Goal: Information Seeking & Learning: Learn about a topic

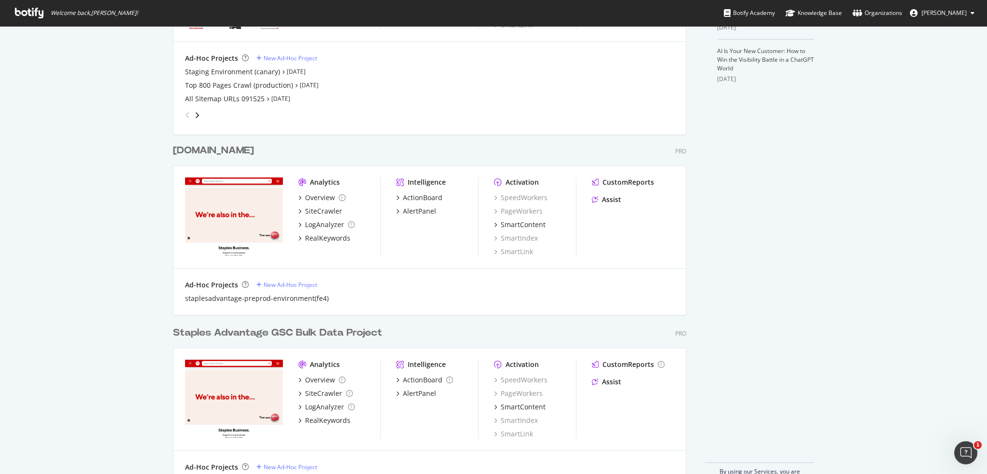
scroll to position [362, 0]
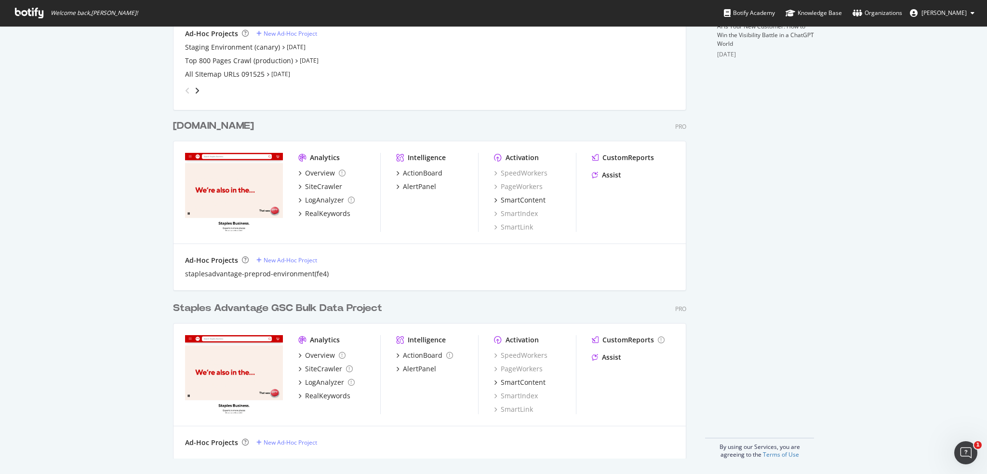
drag, startPoint x: 81, startPoint y: 197, endPoint x: 87, endPoint y: 197, distance: 6.3
click at [81, 197] on div "My Web Properties Most recent crawl Daily Crawl Project (GSC Bulk Data Integrat…" at bounding box center [493, 69] width 987 height 810
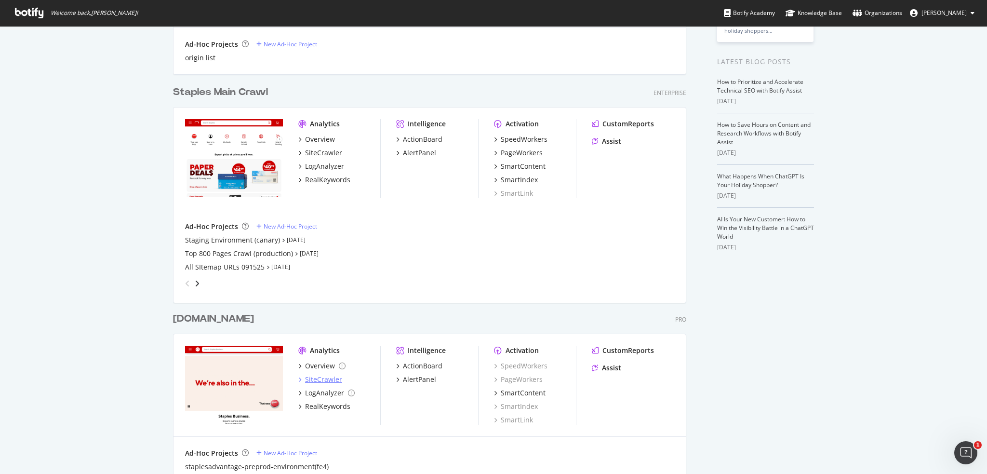
scroll to position [217, 0]
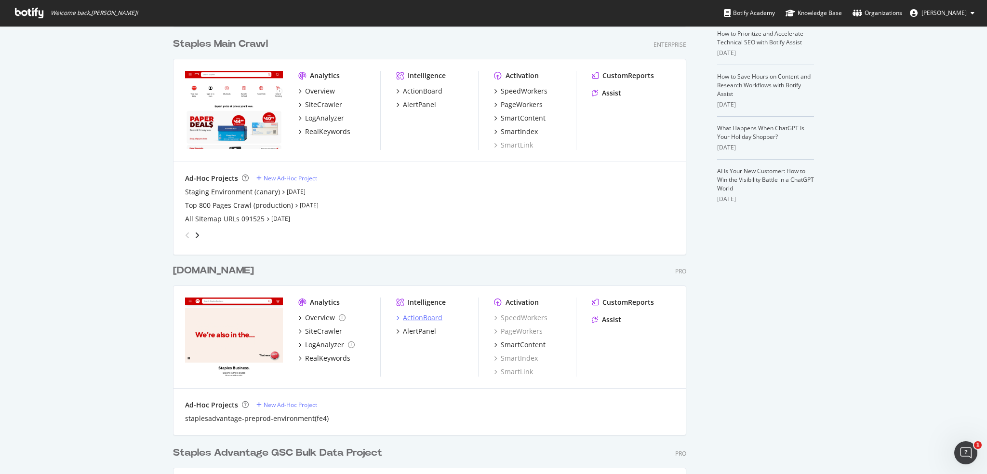
click at [416, 317] on div "ActionBoard" at bounding box center [423, 318] width 40 height 10
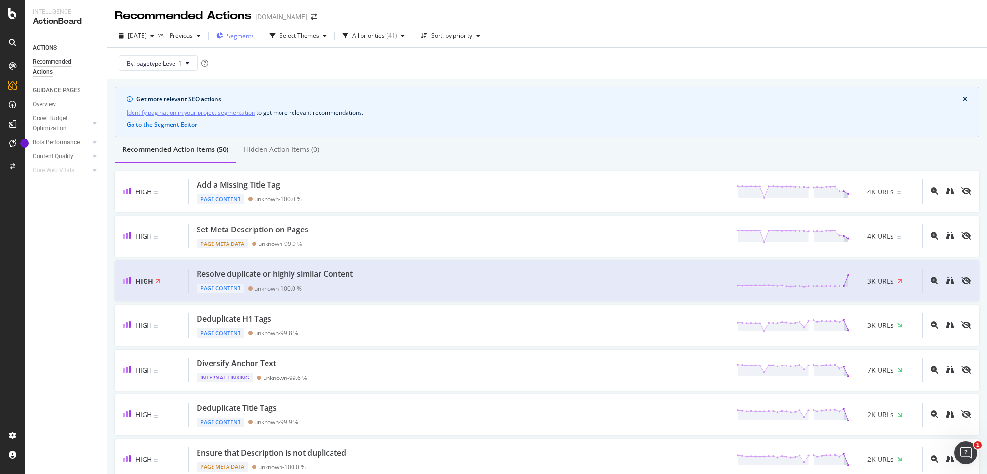
click at [254, 31] on div "Segments" at bounding box center [235, 35] width 38 height 14
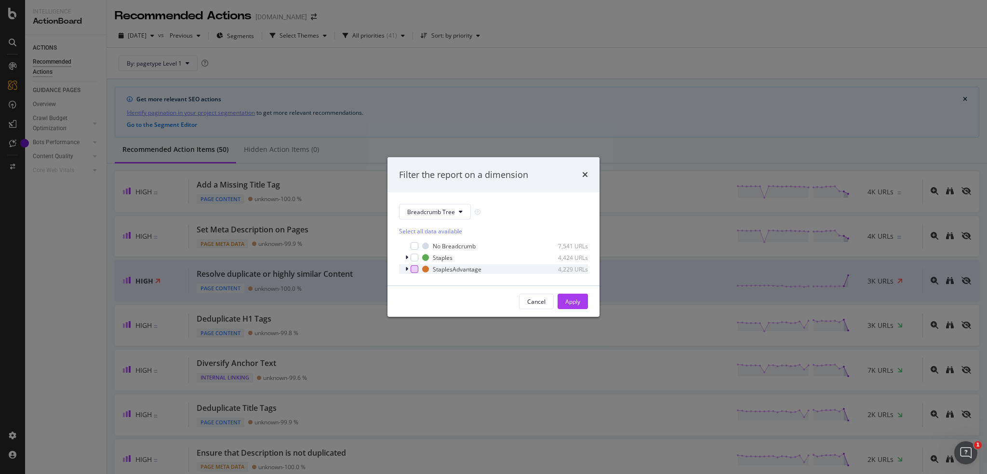
click at [414, 269] on div "modal" at bounding box center [415, 269] width 8 height 8
click at [416, 306] on div "Apply" at bounding box center [572, 301] width 15 height 14
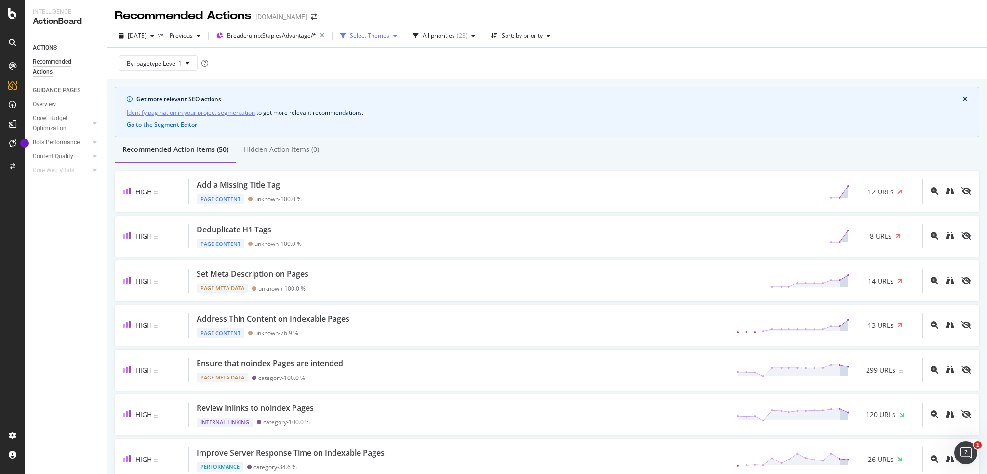
click at [389, 37] on div "Select Themes" at bounding box center [370, 36] width 40 height 6
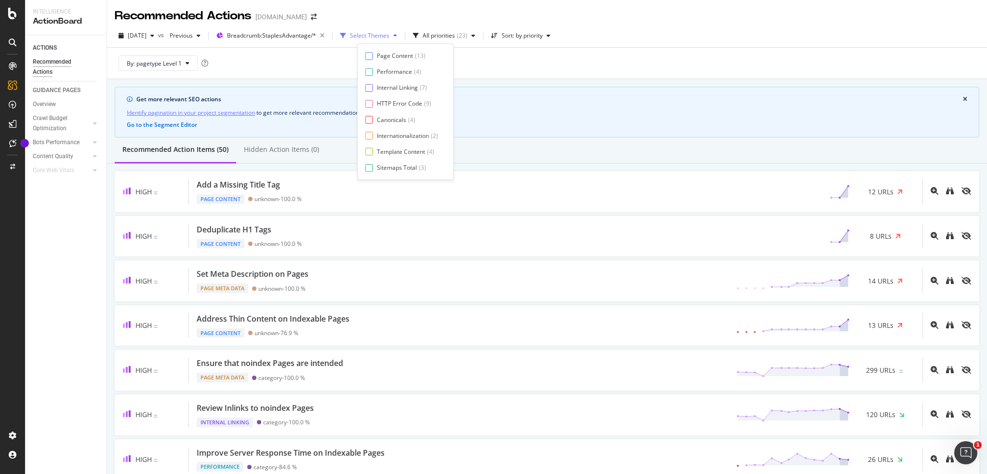
click at [389, 37] on div "Select Themes" at bounding box center [370, 36] width 40 height 6
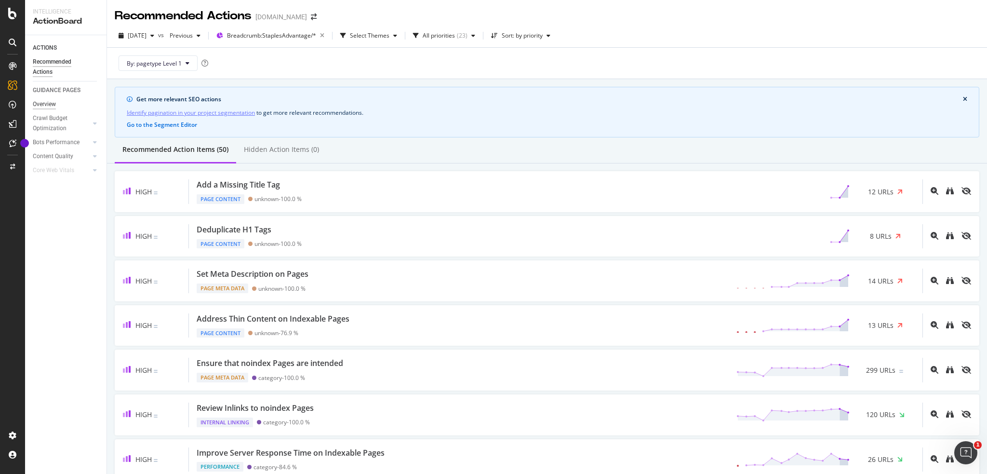
click at [49, 101] on div "Overview" at bounding box center [44, 104] width 23 height 10
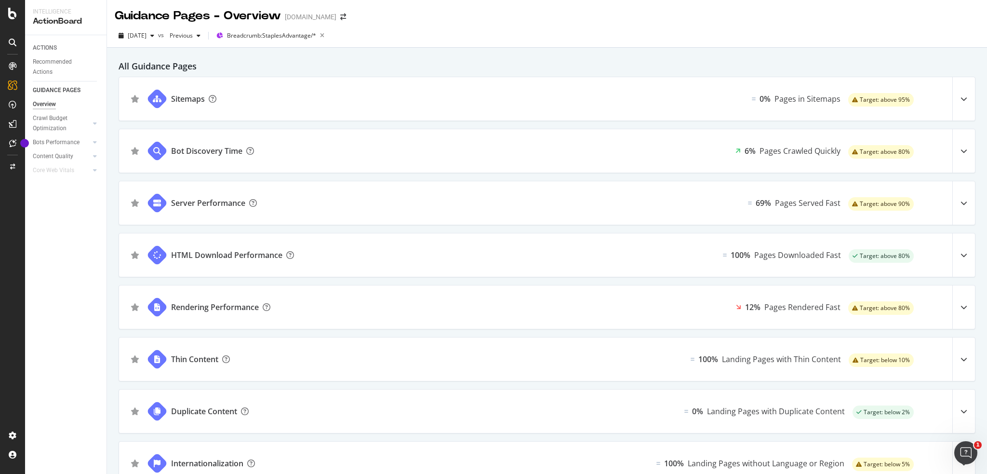
scroll to position [81, 0]
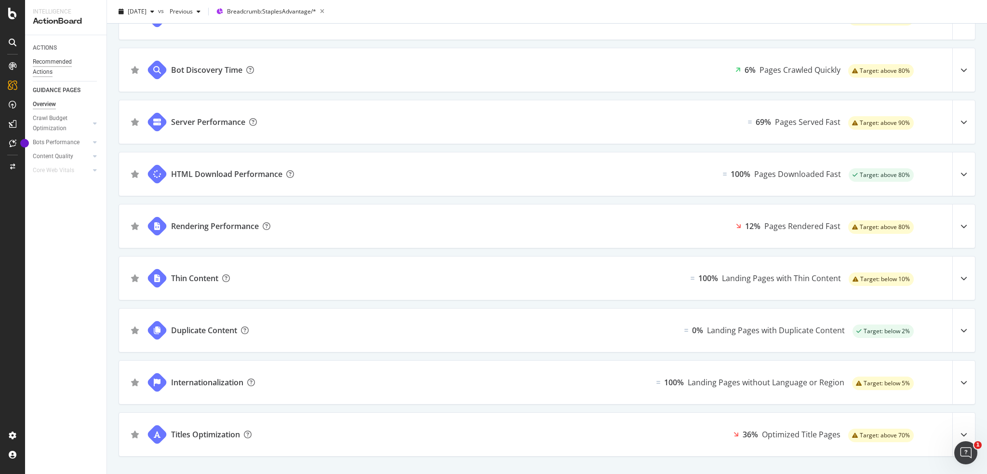
click at [49, 61] on div "Recommended Actions" at bounding box center [62, 67] width 58 height 20
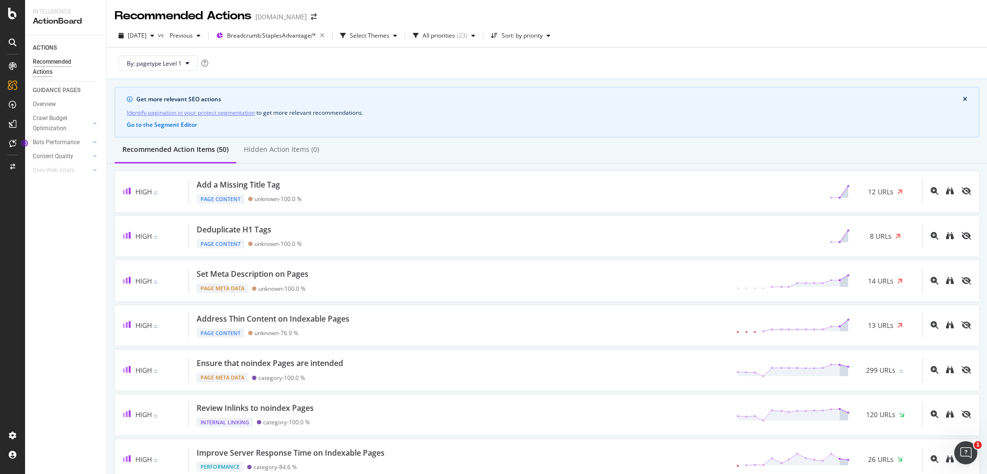
click at [10, 67] on icon at bounding box center [13, 66] width 8 height 8
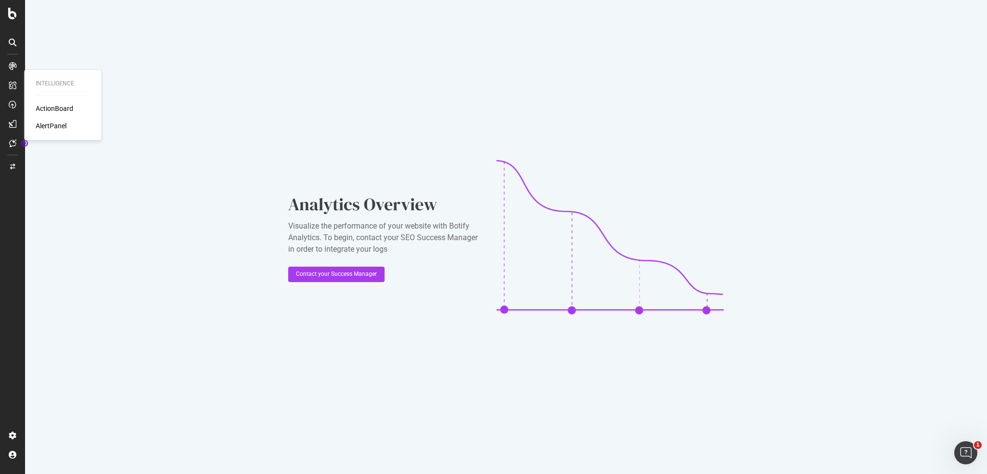
click at [53, 105] on div "ActionBoard" at bounding box center [55, 109] width 38 height 10
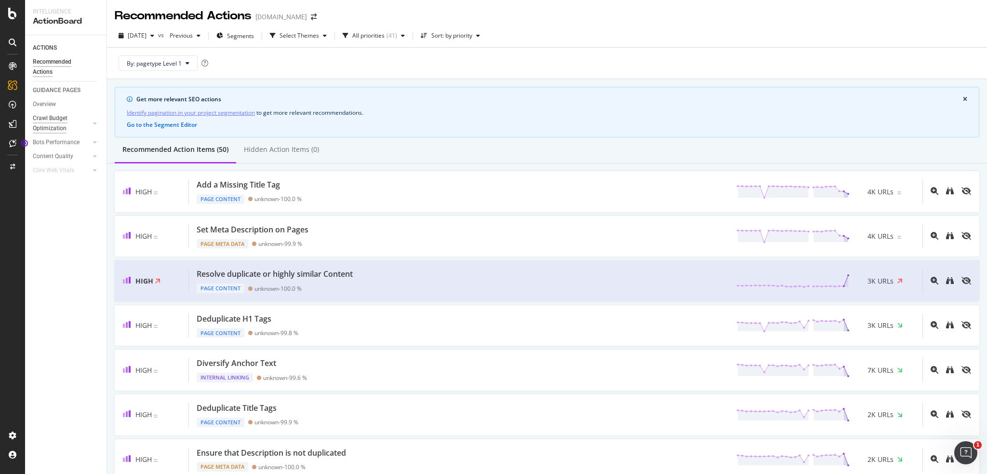
click at [52, 120] on div "Crawl Budget Optimization" at bounding box center [58, 123] width 51 height 20
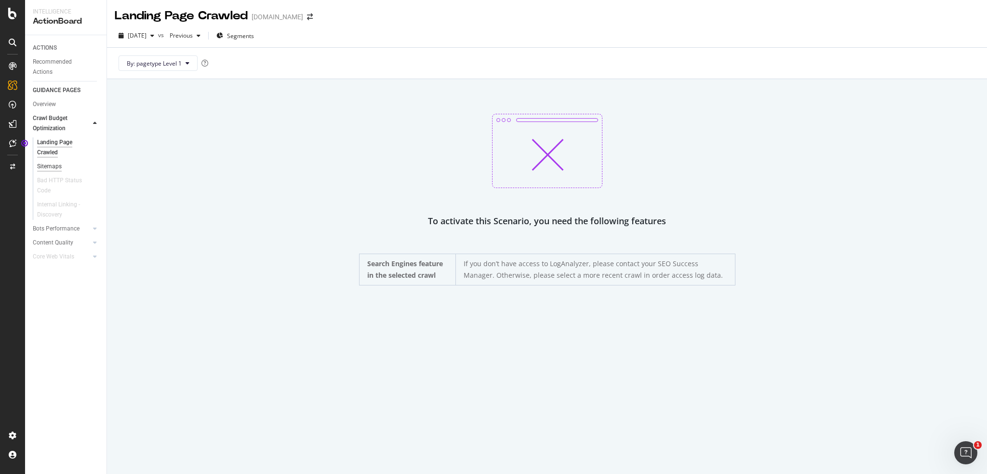
click at [50, 166] on div "Sitemaps" at bounding box center [49, 166] width 25 height 10
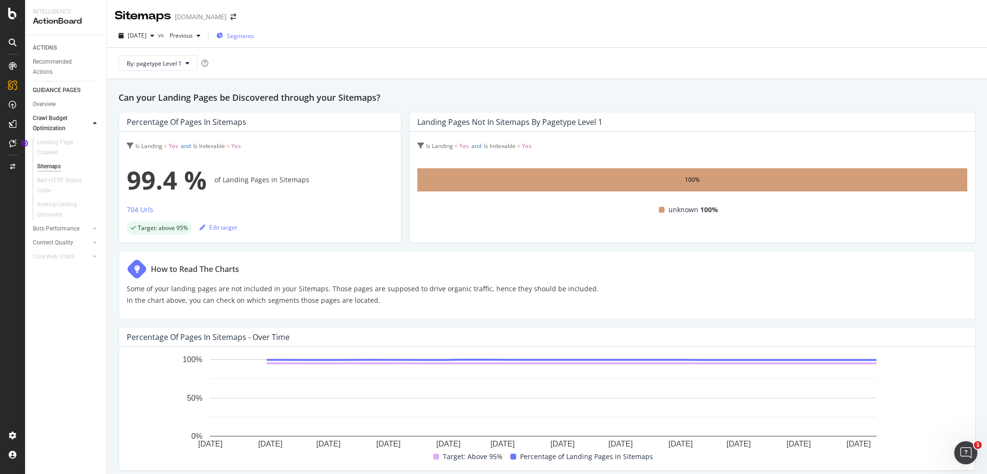
click at [254, 36] on span "Segments" at bounding box center [240, 36] width 27 height 8
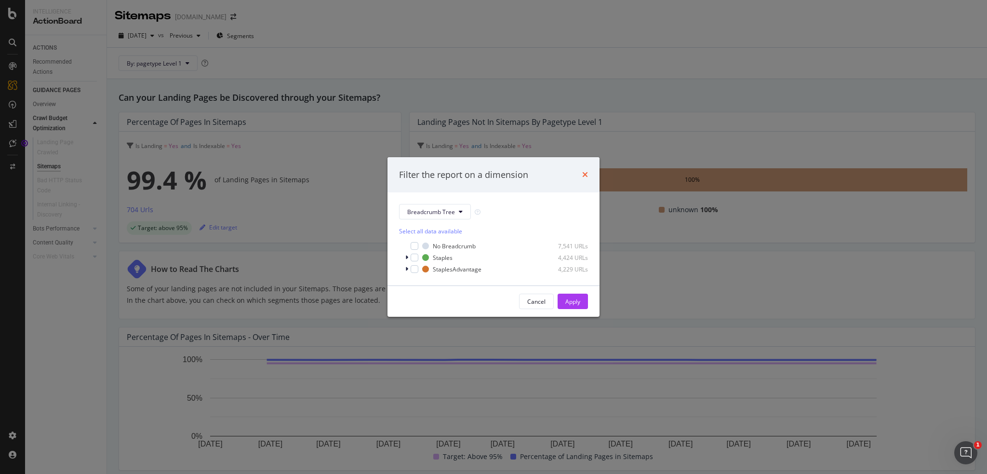
click at [416, 178] on icon "times" at bounding box center [585, 175] width 6 height 8
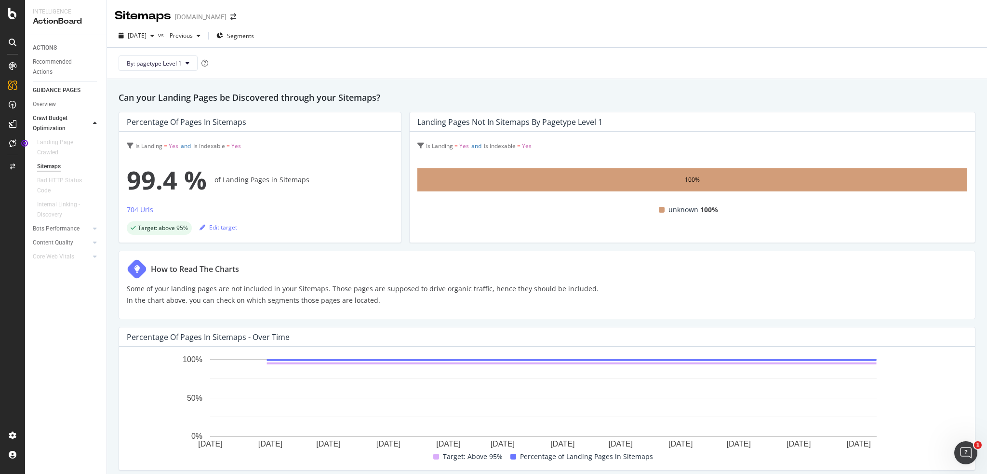
click at [94, 123] on icon at bounding box center [95, 123] width 4 height 6
click at [49, 90] on div "Overview" at bounding box center [49, 89] width 27 height 10
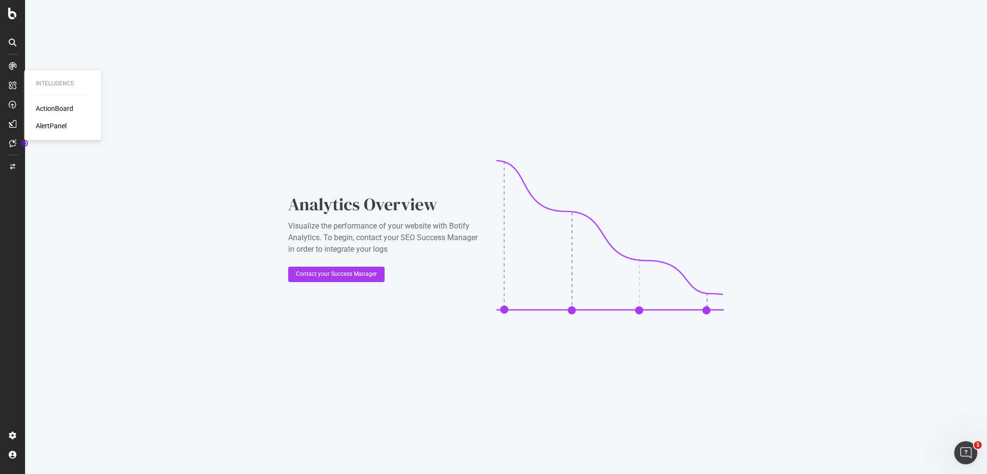
click at [43, 107] on div "ActionBoard" at bounding box center [55, 109] width 38 height 10
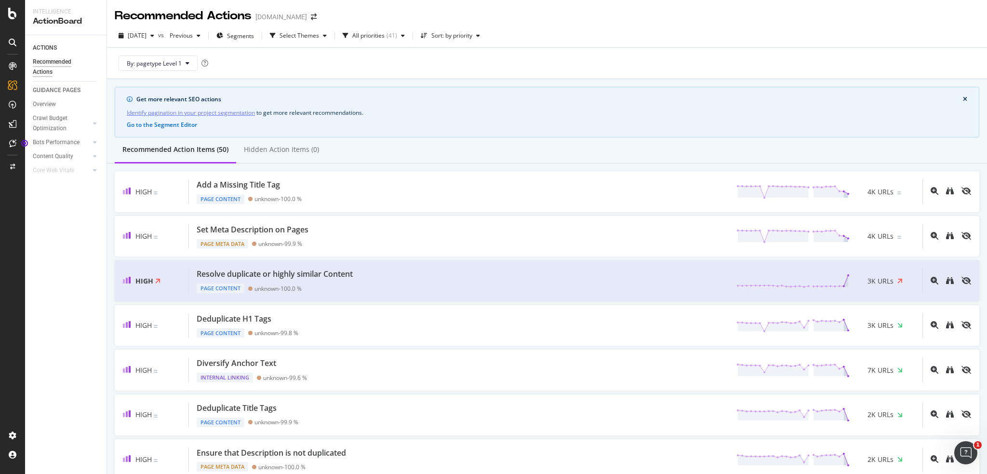
click at [218, 112] on link "Identify pagination in your project segmentation" at bounding box center [191, 112] width 128 height 10
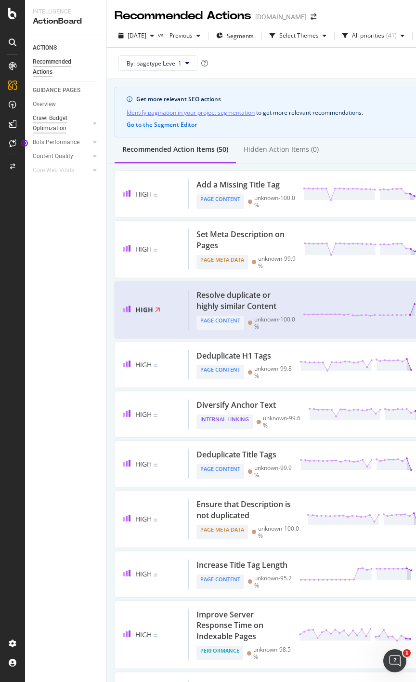
click at [55, 124] on div "Crawl Budget Optimization" at bounding box center [58, 123] width 51 height 20
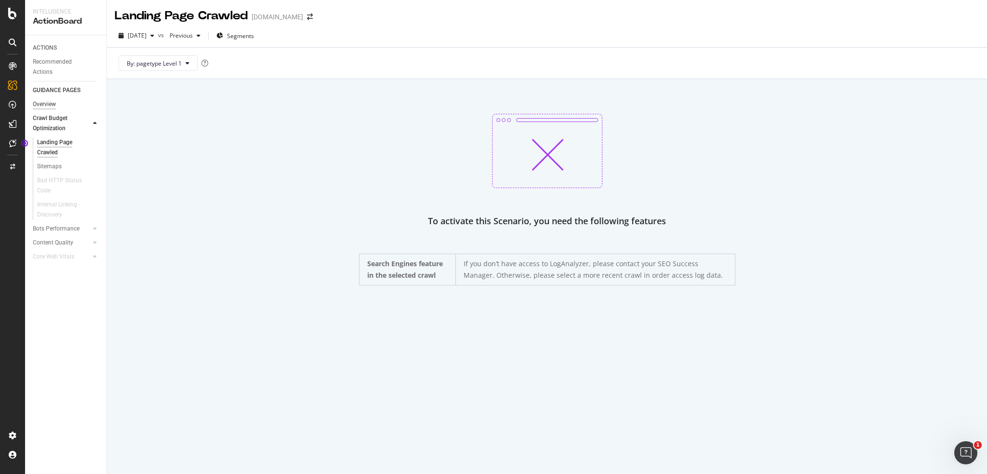
click at [45, 103] on div "Overview" at bounding box center [44, 104] width 23 height 10
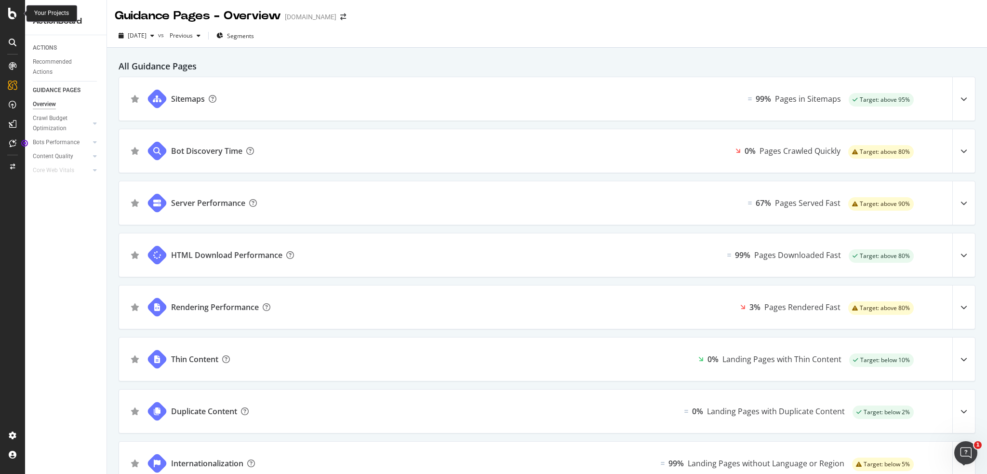
click at [8, 9] on icon at bounding box center [12, 14] width 9 height 12
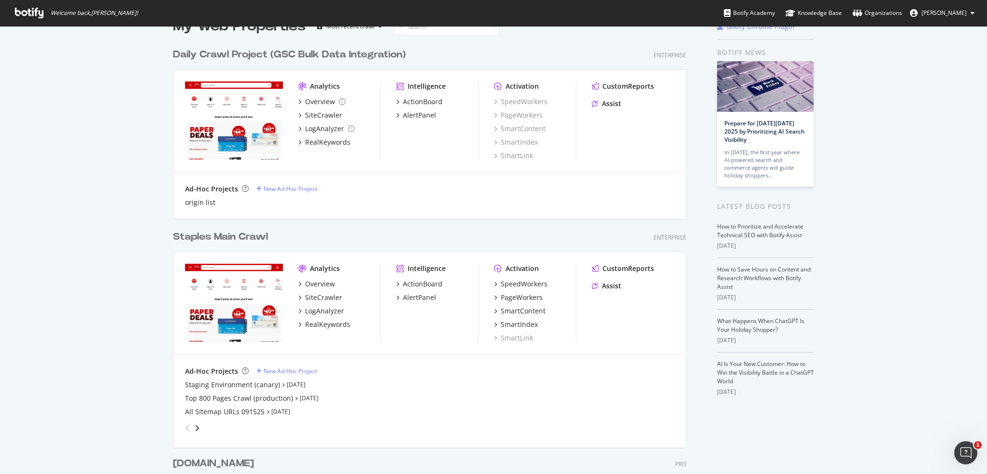
scroll to position [314, 0]
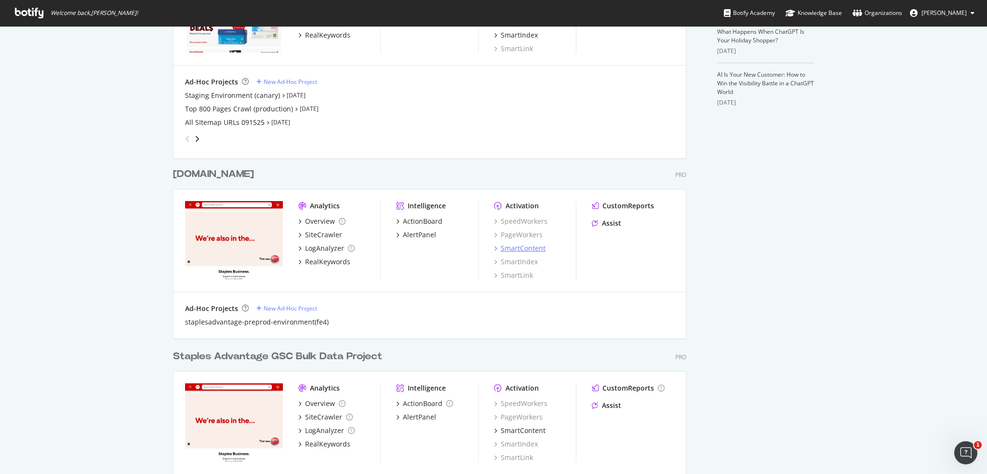
click at [416, 248] on div "SmartContent" at bounding box center [523, 248] width 45 height 10
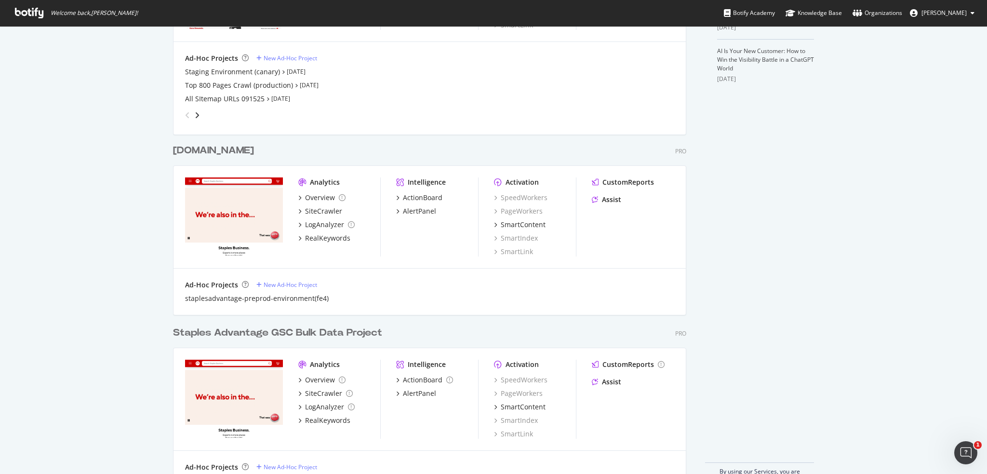
scroll to position [362, 0]
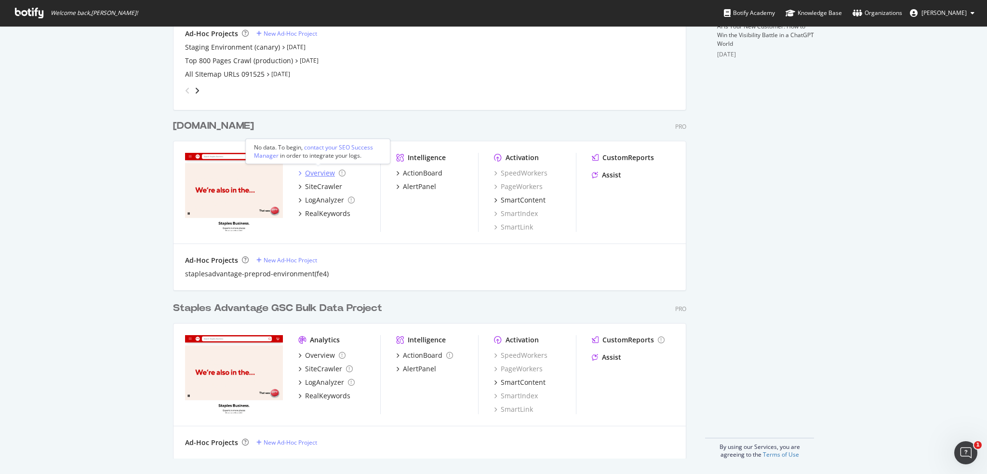
click at [321, 174] on div "Overview" at bounding box center [320, 173] width 30 height 10
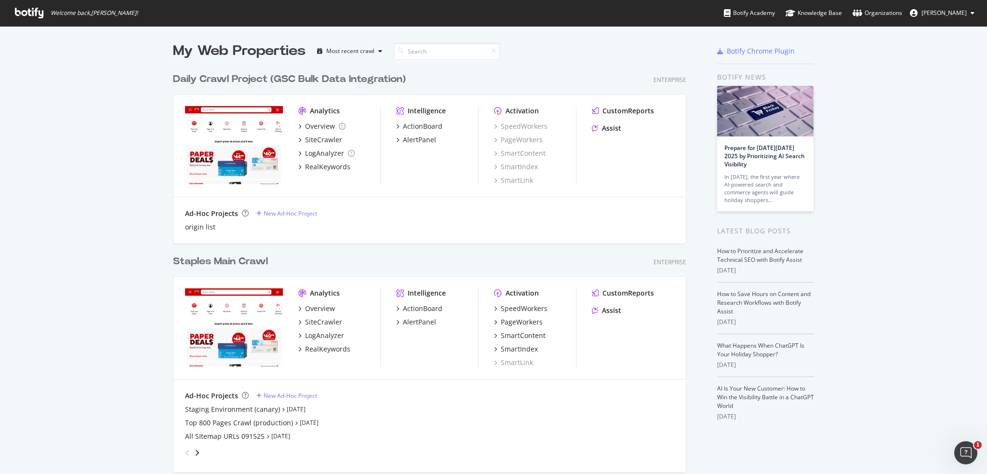
scroll to position [467, 972]
click at [315, 126] on div "Overview" at bounding box center [320, 126] width 30 height 10
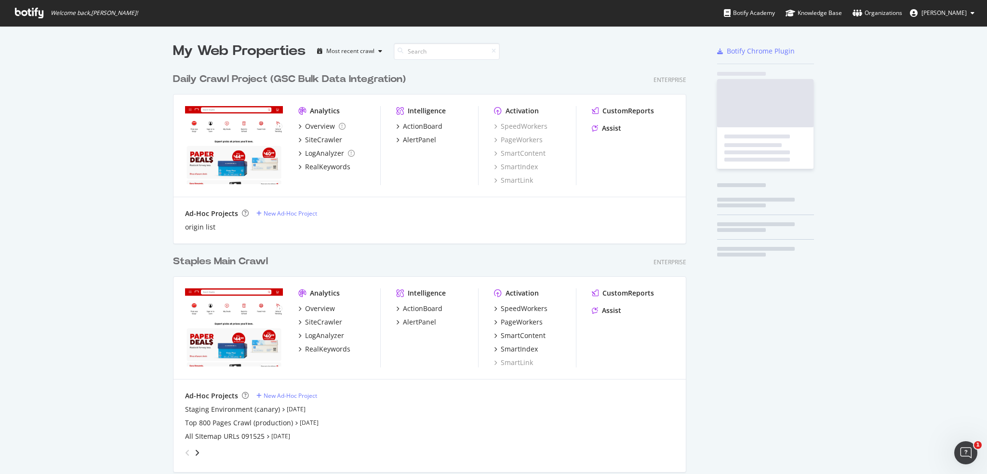
scroll to position [467, 972]
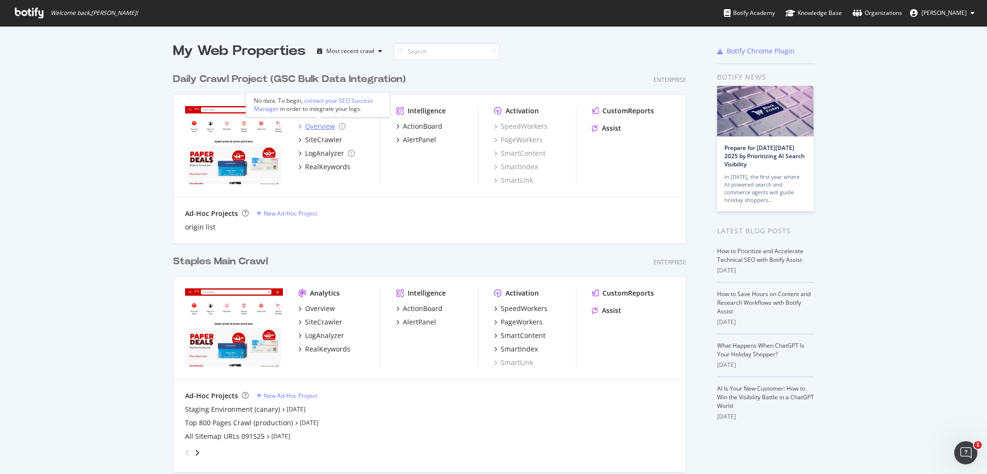
click at [318, 125] on div "Overview" at bounding box center [320, 126] width 30 height 10
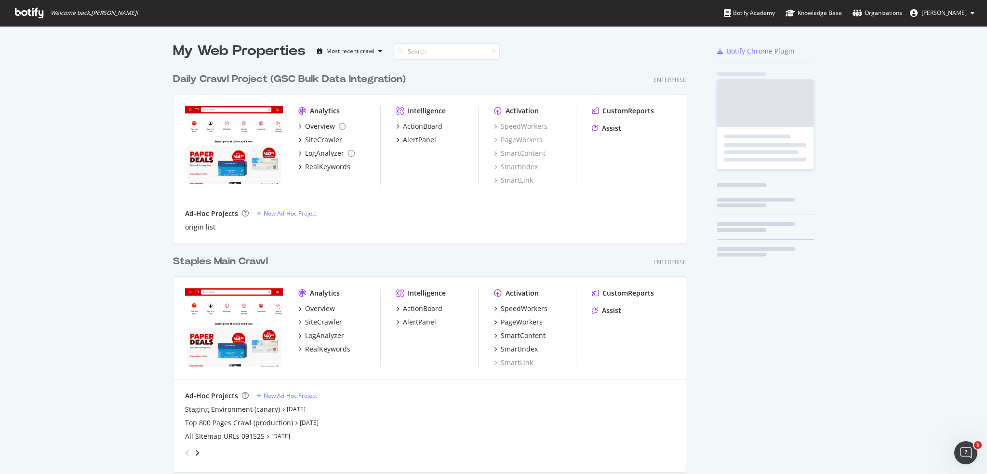
scroll to position [467, 972]
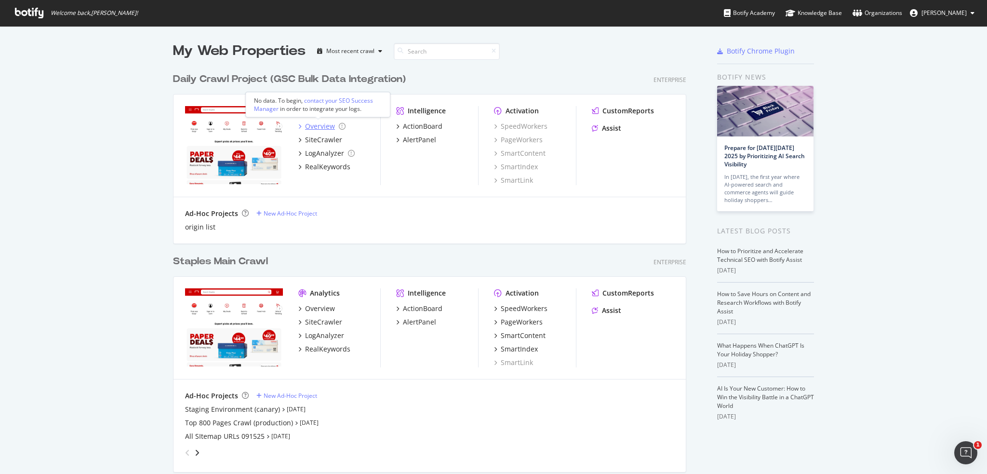
click at [301, 123] on div "Overview" at bounding box center [321, 126] width 47 height 10
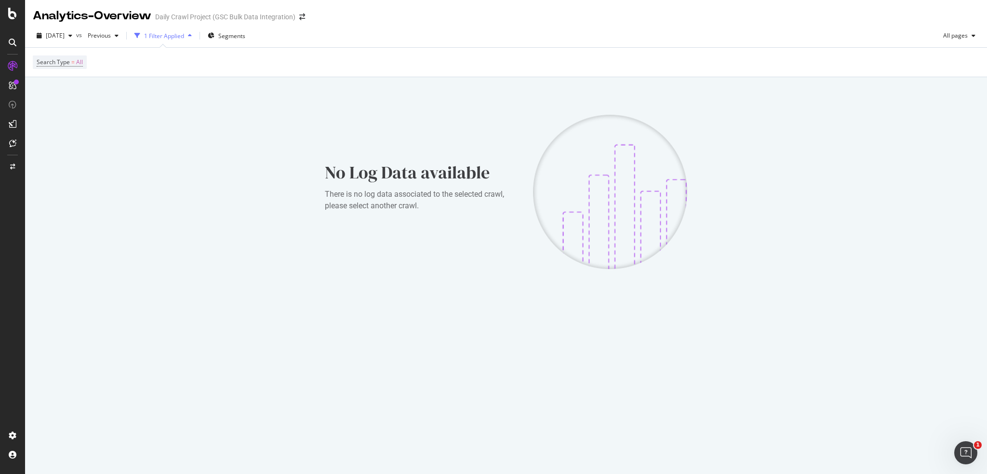
click at [184, 33] on div "1 Filter Applied" at bounding box center [164, 36] width 40 height 8
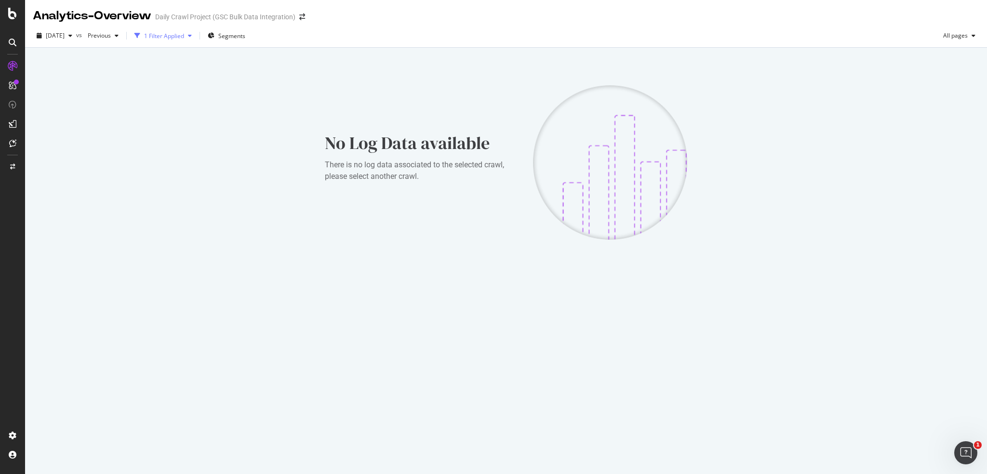
click at [184, 37] on div "1 Filter Applied" at bounding box center [164, 36] width 40 height 8
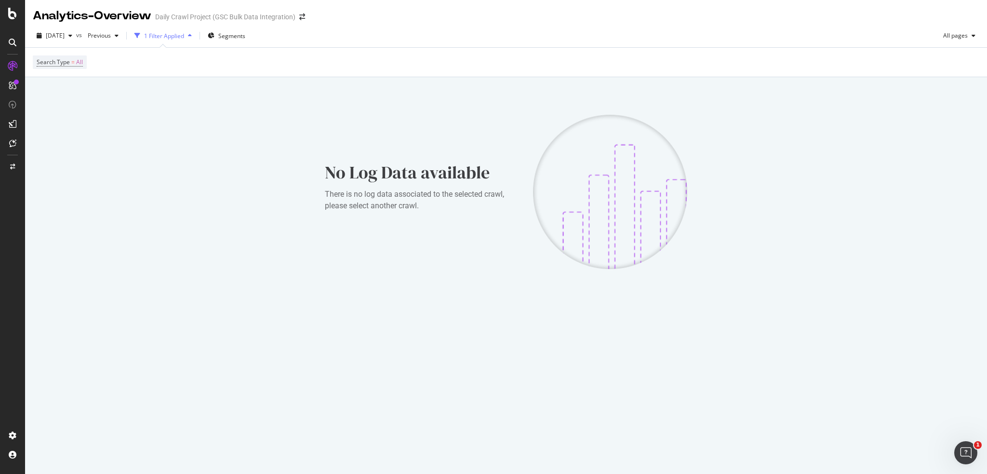
click at [184, 35] on div "1 Filter Applied" at bounding box center [164, 36] width 40 height 8
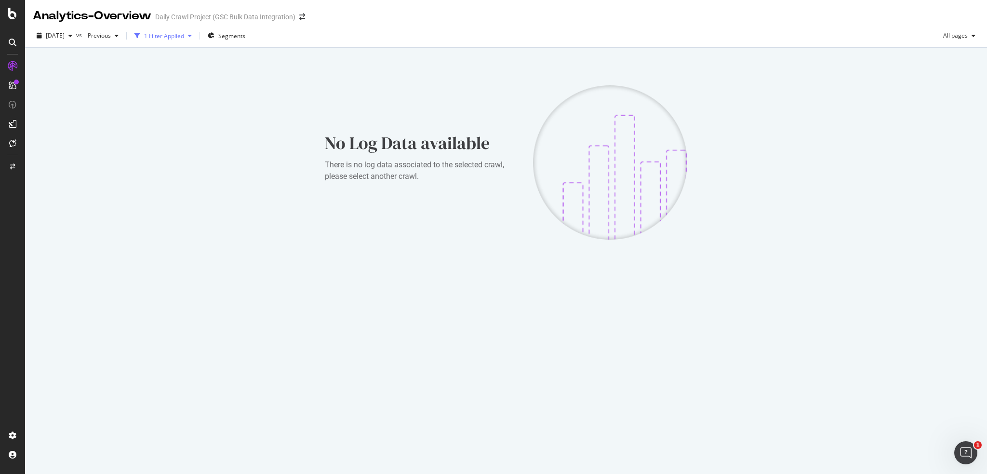
click at [184, 35] on div "1 Filter Applied" at bounding box center [164, 36] width 40 height 8
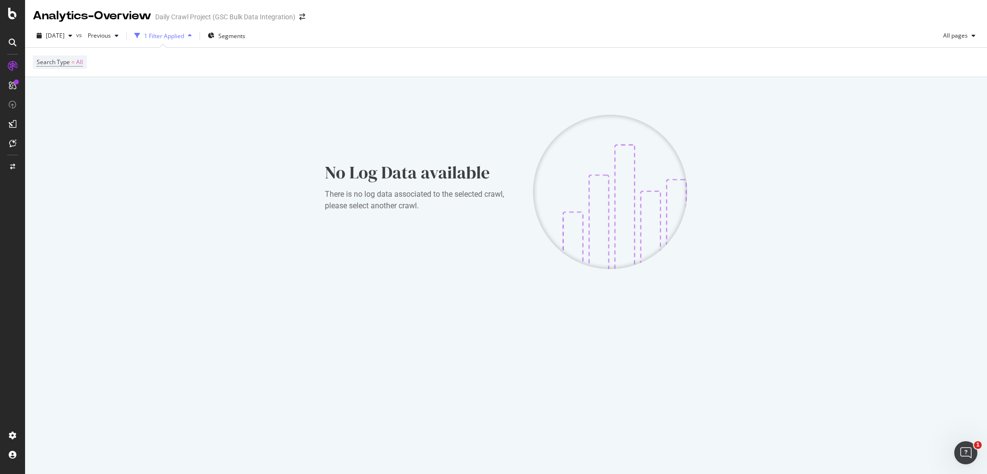
click at [184, 35] on div "1 Filter Applied" at bounding box center [164, 36] width 40 height 8
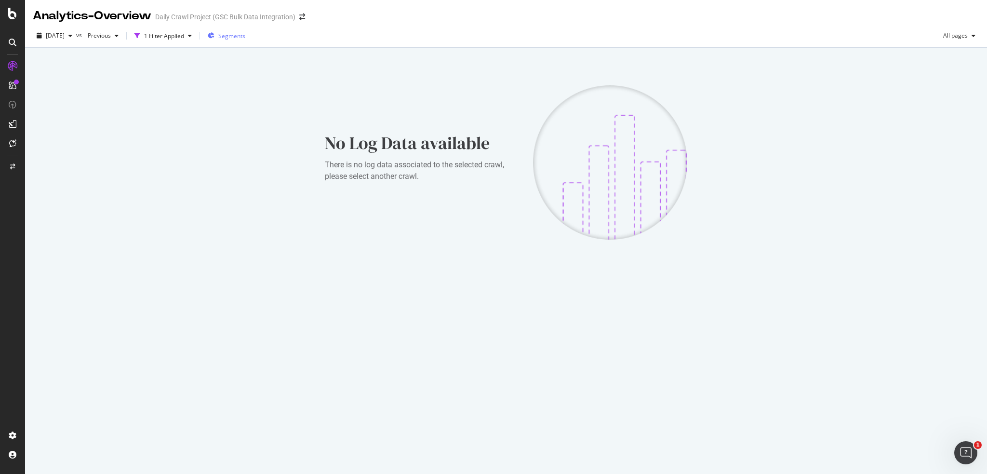
click at [245, 39] on span "Segments" at bounding box center [231, 36] width 27 height 8
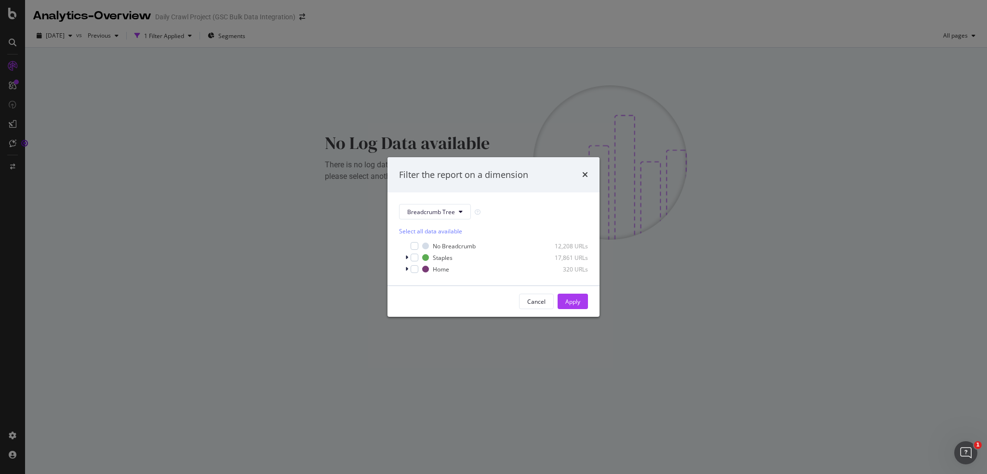
click at [416, 175] on div "Filter the report on a dimension" at bounding box center [493, 175] width 212 height 36
click at [416, 167] on div "Filter the report on a dimension" at bounding box center [493, 175] width 212 height 36
click at [416, 173] on icon "times" at bounding box center [585, 175] width 6 height 8
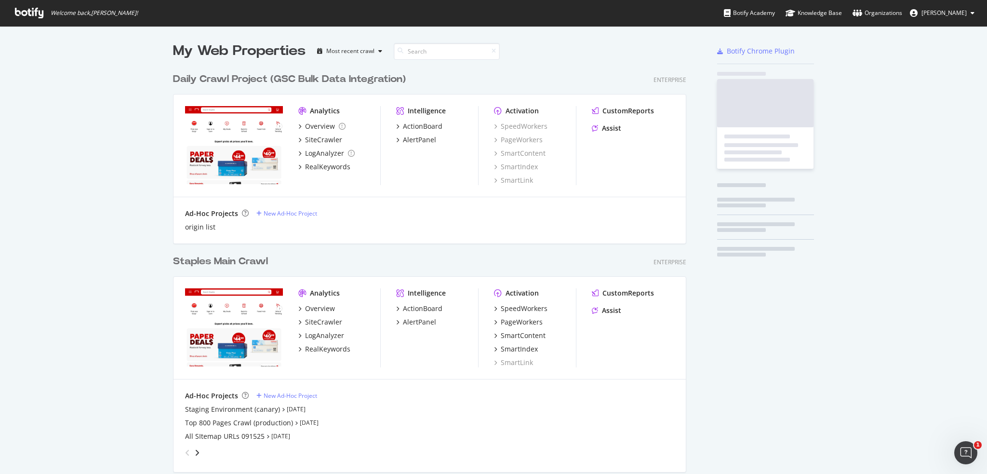
scroll to position [467, 972]
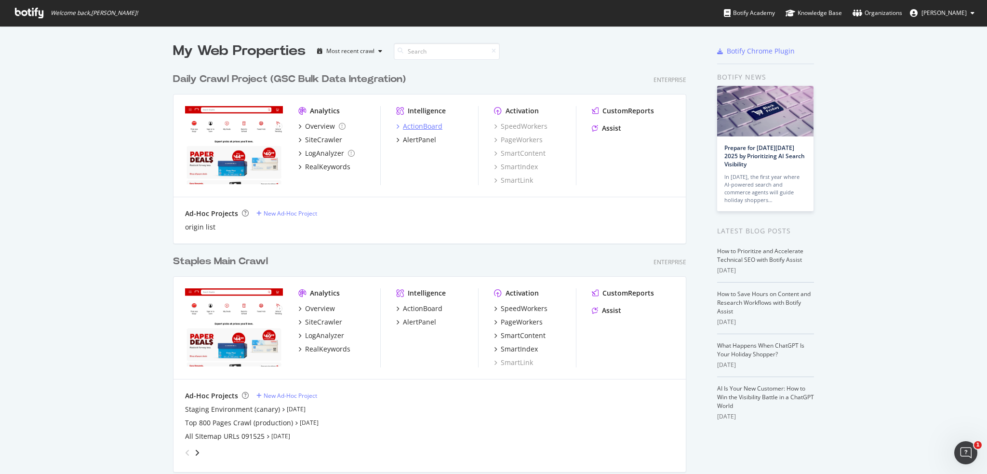
click at [416, 125] on div "ActionBoard" at bounding box center [423, 126] width 40 height 10
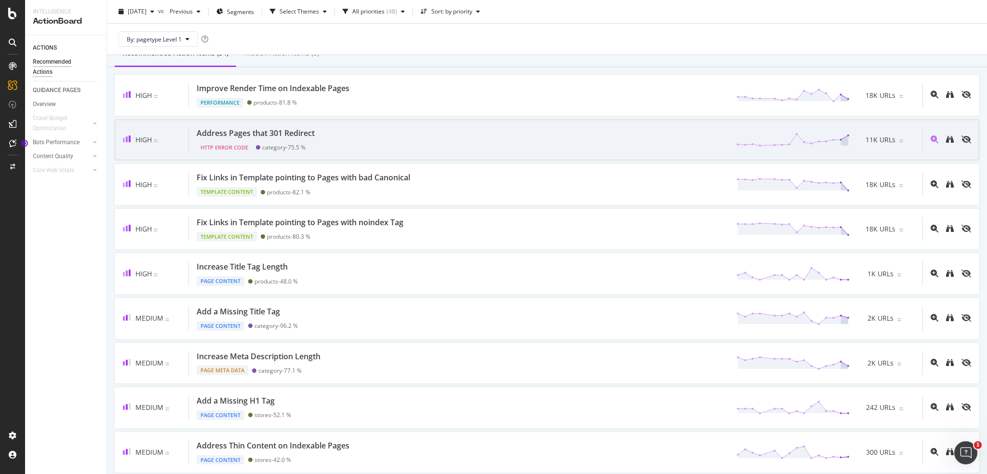
scroll to position [48, 0]
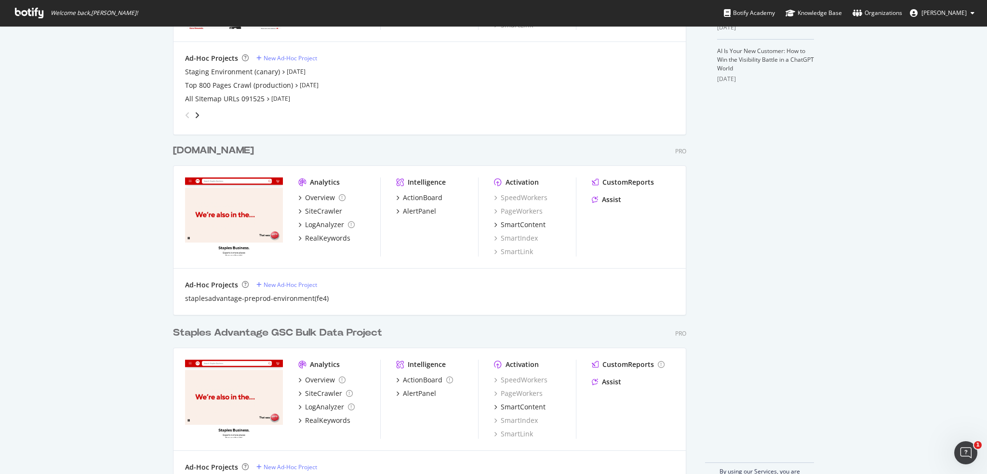
scroll to position [362, 0]
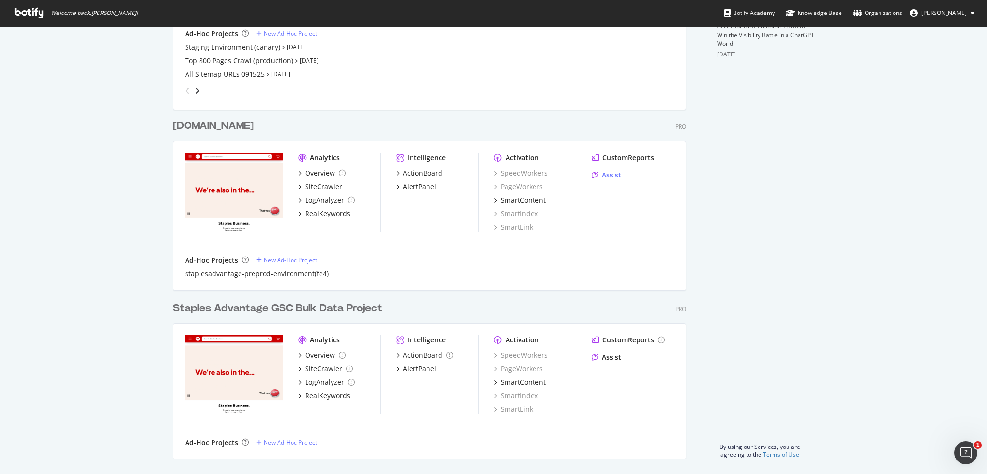
click at [416, 176] on div "Assist" at bounding box center [611, 175] width 19 height 10
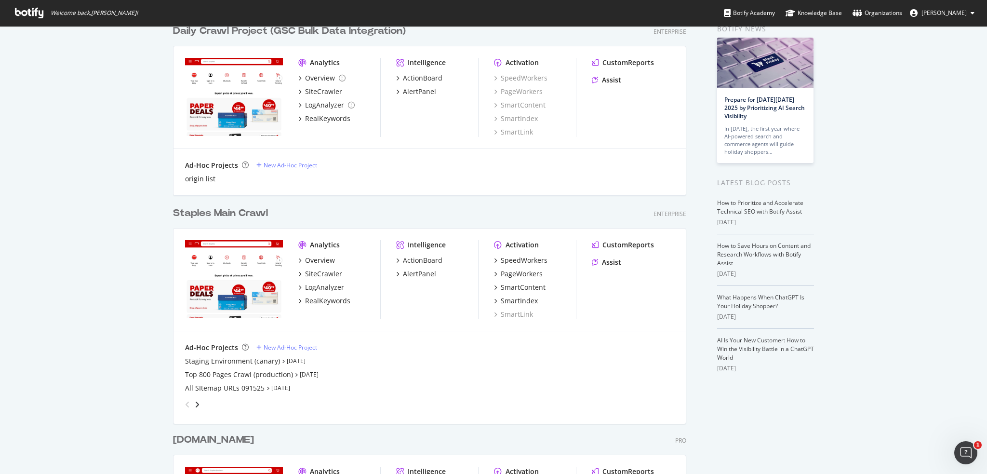
scroll to position [96, 0]
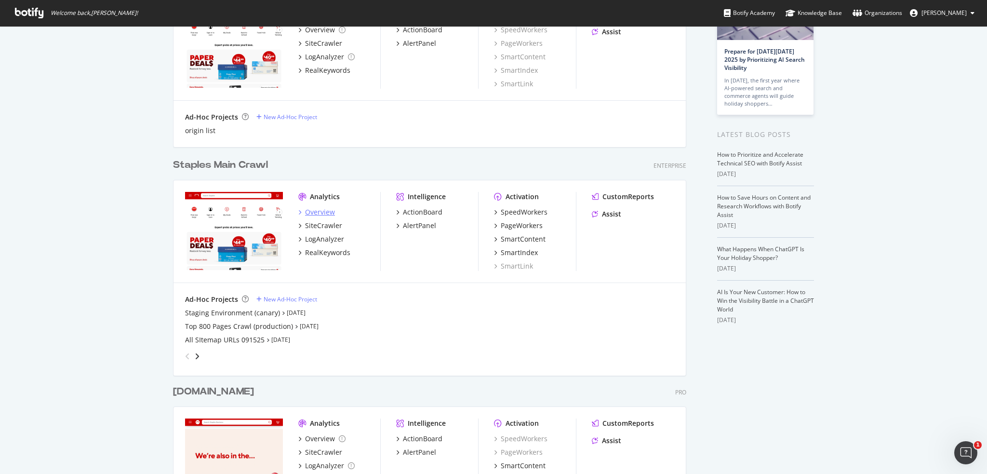
click at [310, 212] on div "Overview" at bounding box center [320, 212] width 30 height 10
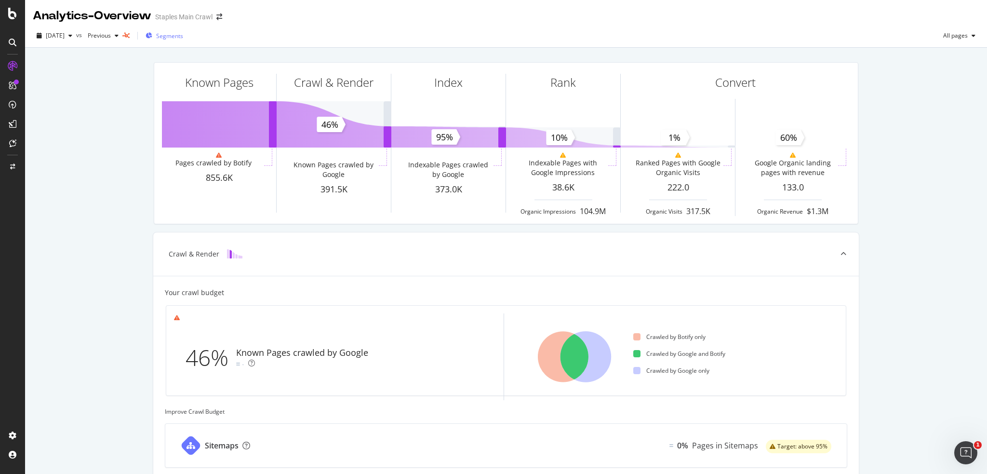
click at [183, 32] on span "Segments" at bounding box center [169, 36] width 27 height 8
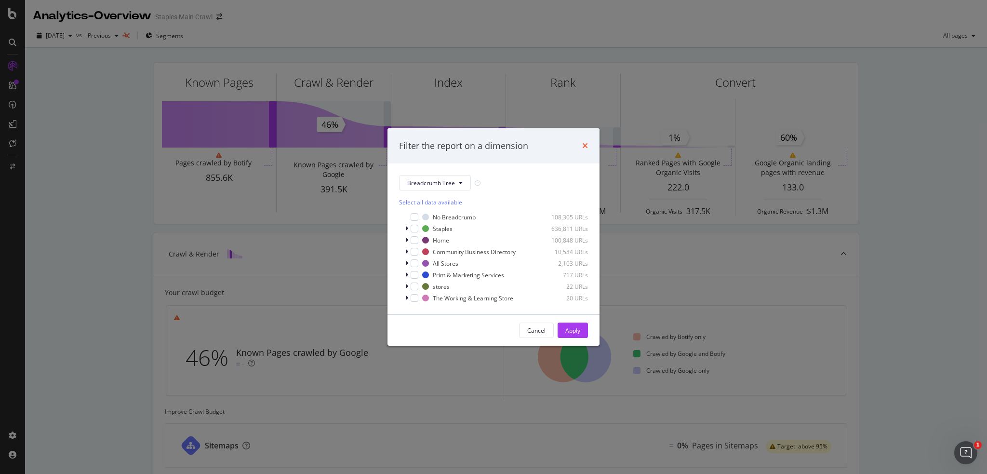
click at [583, 146] on icon "times" at bounding box center [585, 146] width 6 height 8
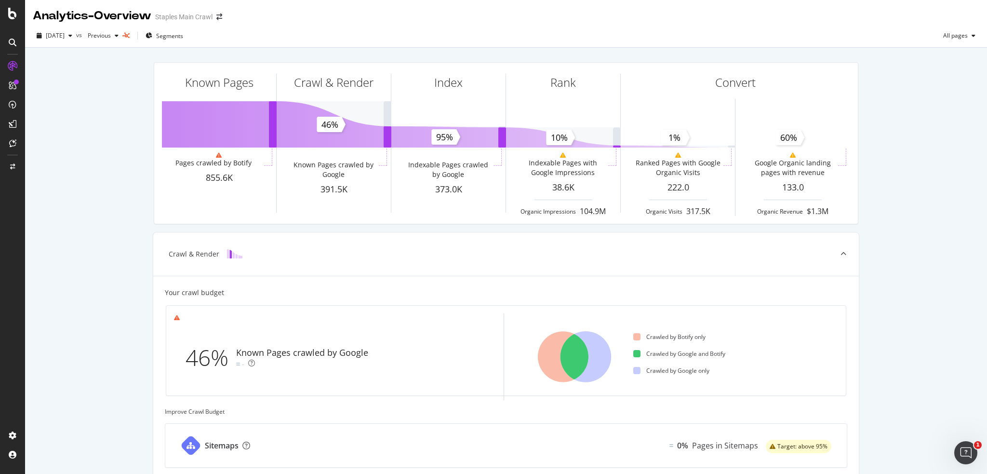
click at [130, 36] on icon at bounding box center [125, 36] width 7 height 6
click at [122, 38] on div "button" at bounding box center [117, 36] width 12 height 6
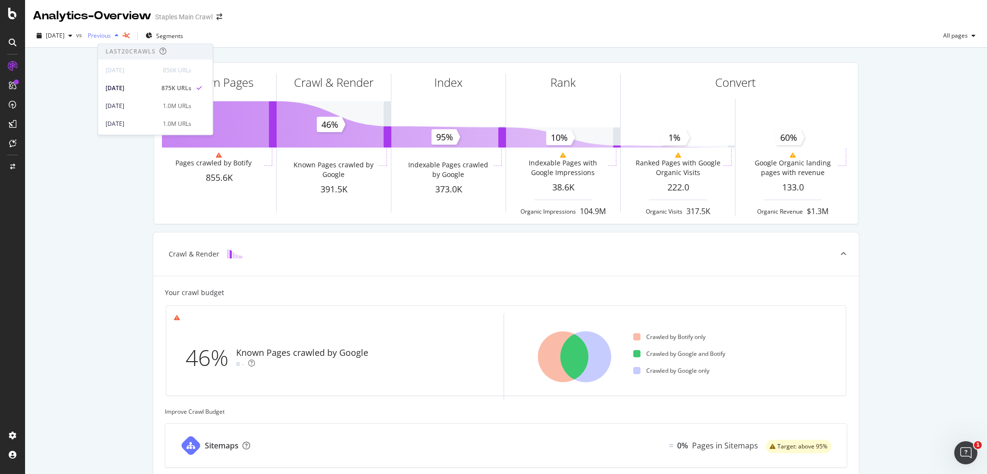
click at [122, 38] on div "button" at bounding box center [117, 36] width 12 height 6
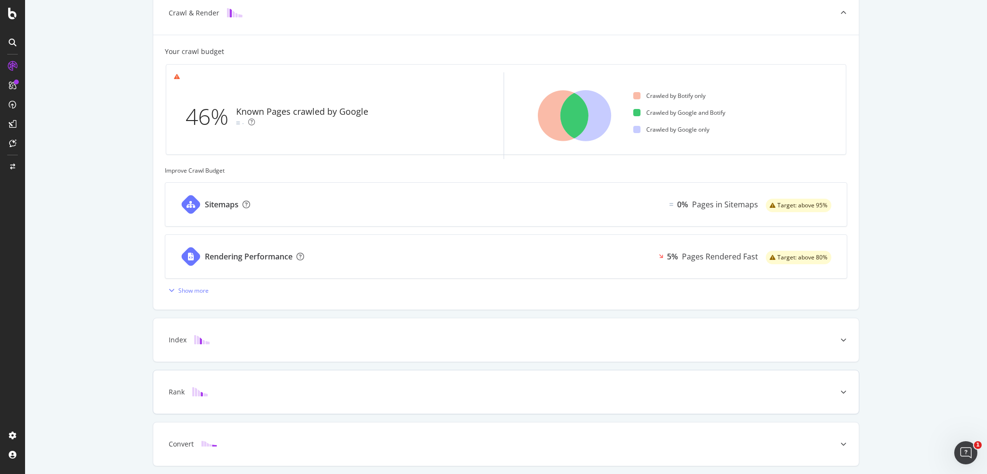
scroll to position [273, 0]
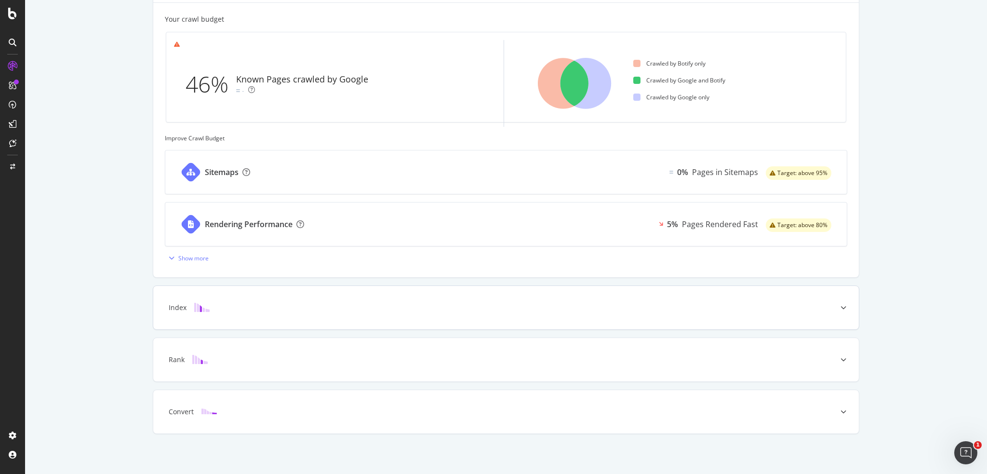
click at [822, 314] on div "Index" at bounding box center [506, 307] width 706 height 43
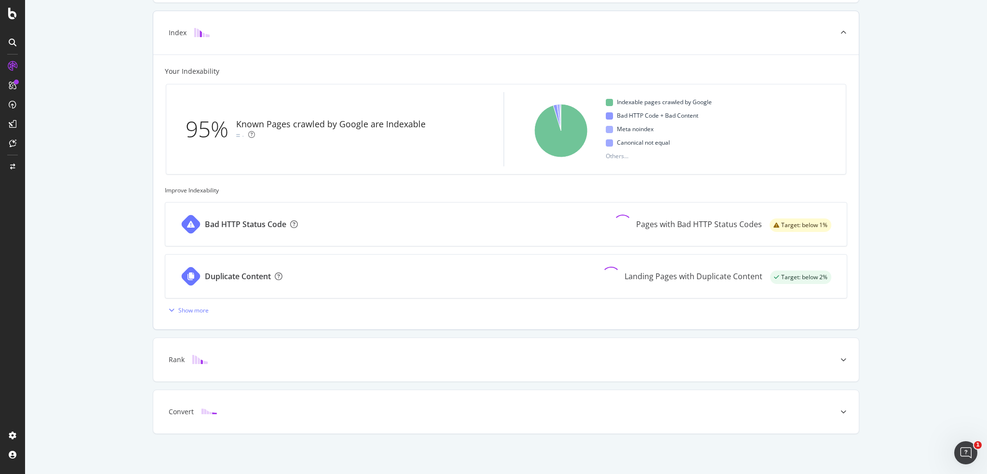
scroll to position [0, 0]
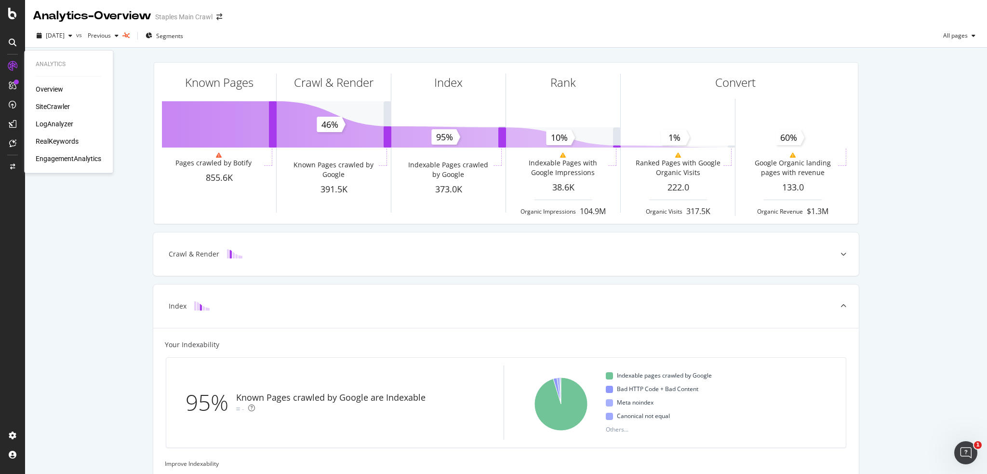
click at [50, 107] on div "SiteCrawler" at bounding box center [53, 107] width 34 height 10
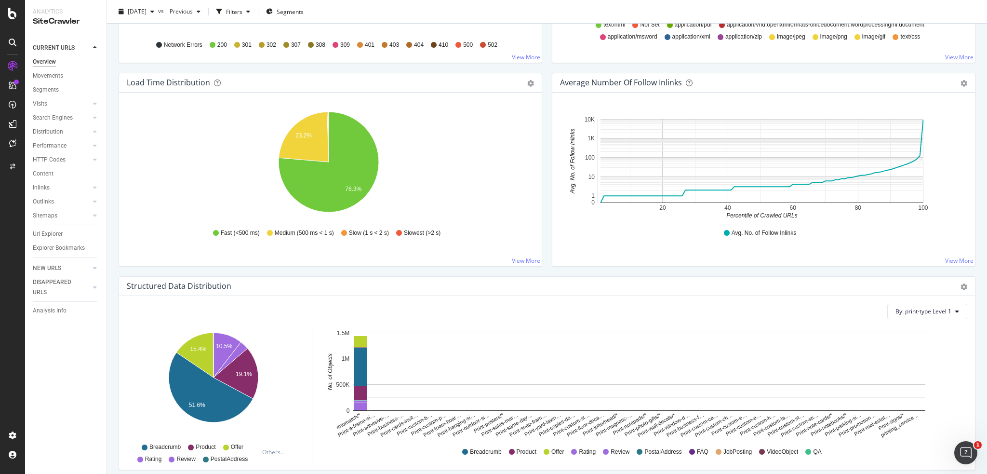
scroll to position [922, 0]
